Goal: Find specific page/section: Find specific page/section

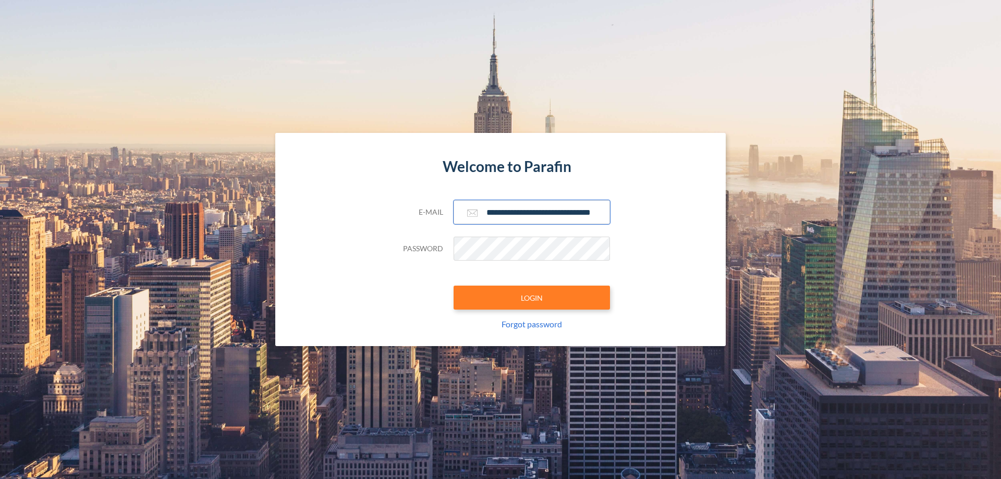
type input "**********"
click at [532, 298] on button "LOGIN" at bounding box center [532, 298] width 156 height 24
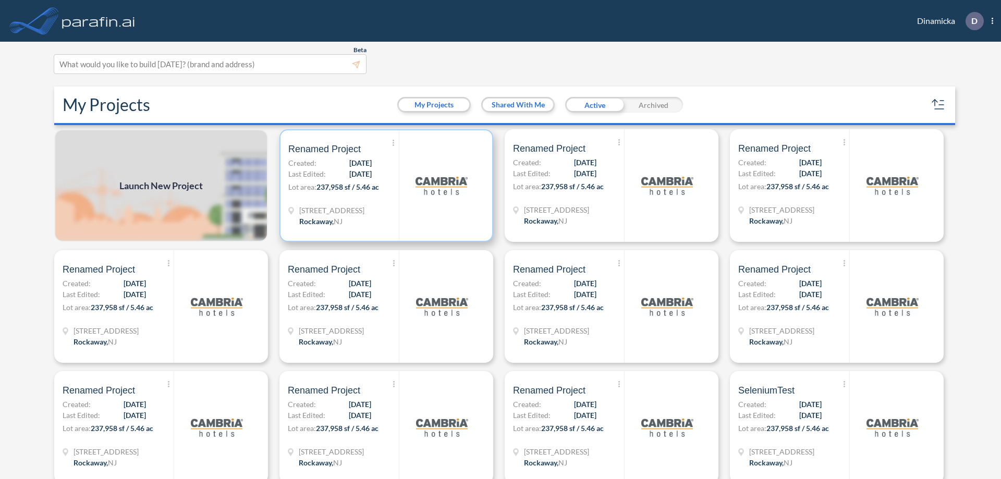
scroll to position [3, 0]
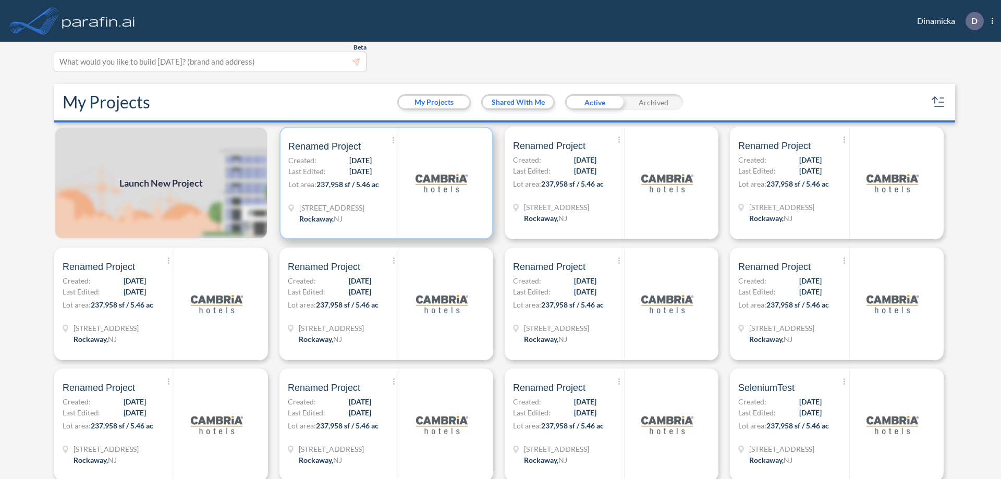
click at [384, 183] on p "Lot area: 237,958 sf / 5.46 ac" at bounding box center [343, 186] width 111 height 15
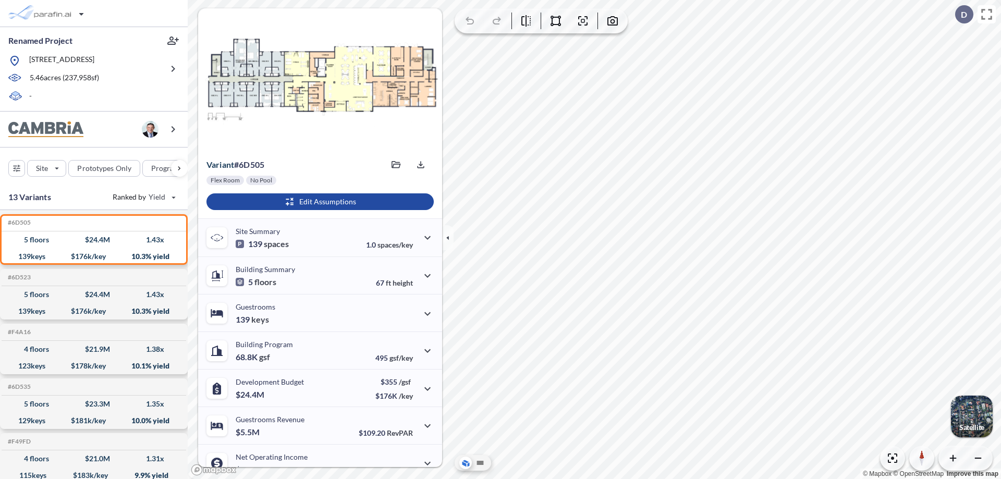
scroll to position [53, 0]
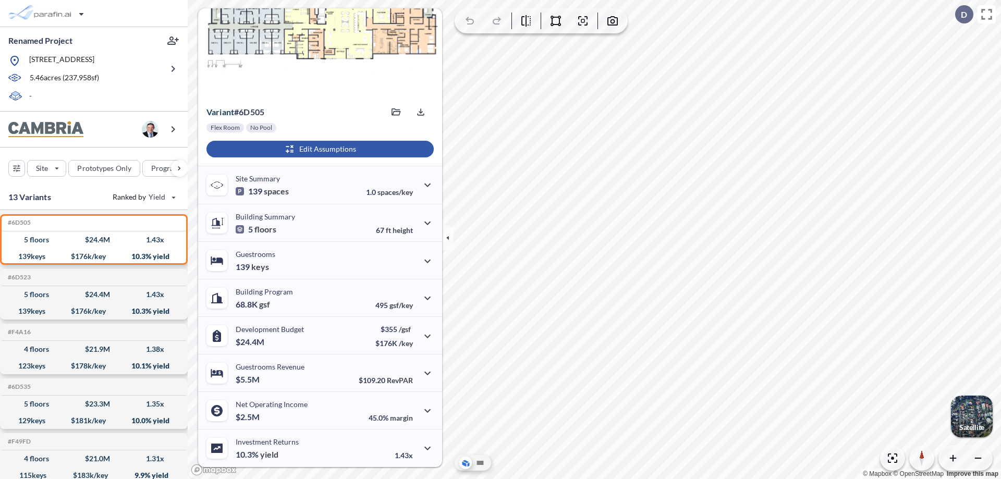
click at [319, 149] on div "button" at bounding box center [320, 149] width 227 height 17
